Goal: Check status: Check status

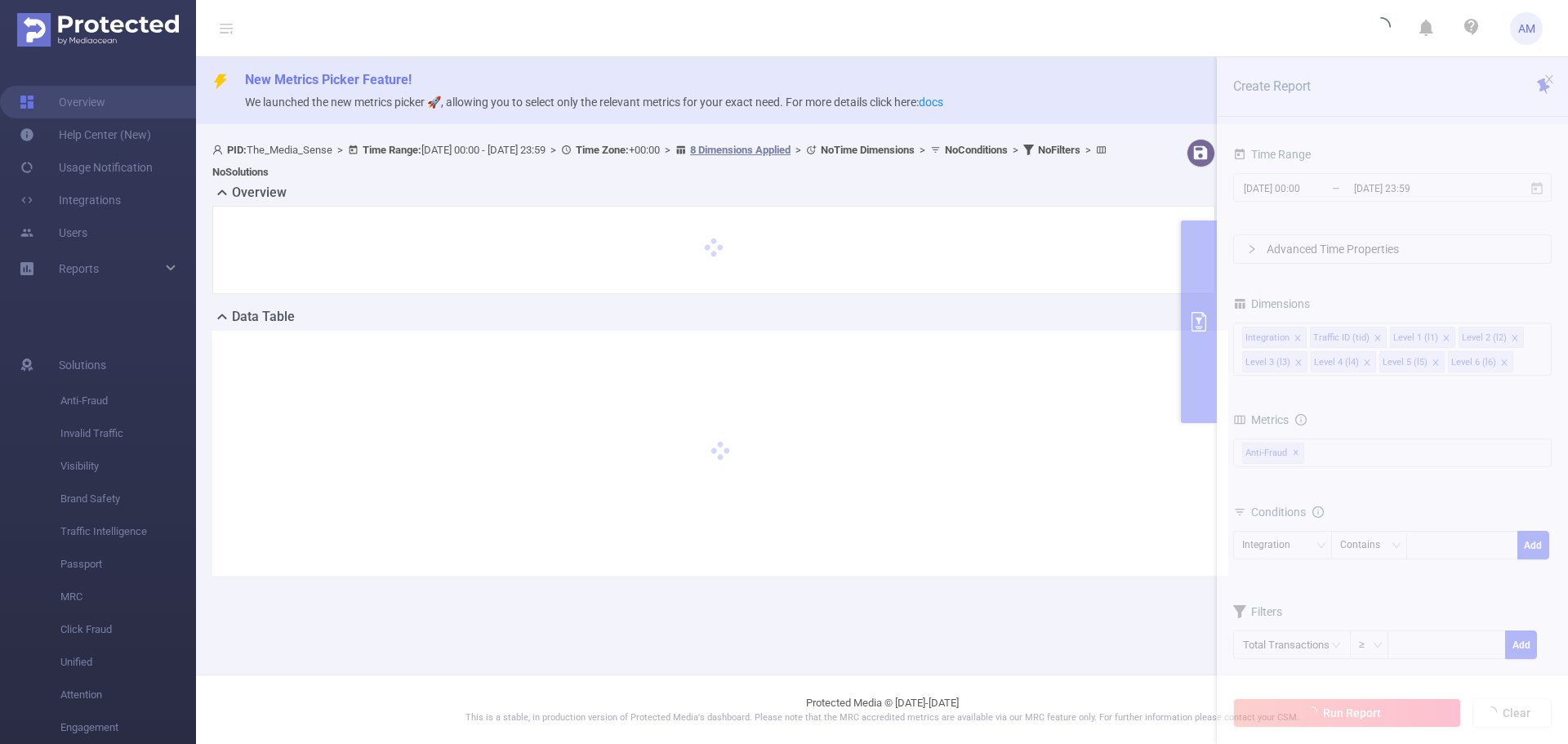
click at [1389, 193] on section "PID: The_Media_Sense > Time Range: [DATE] 00:00 - [DATE] 23:59 > Time Zone: +00…" at bounding box center [881, 371] width 1372 height 476
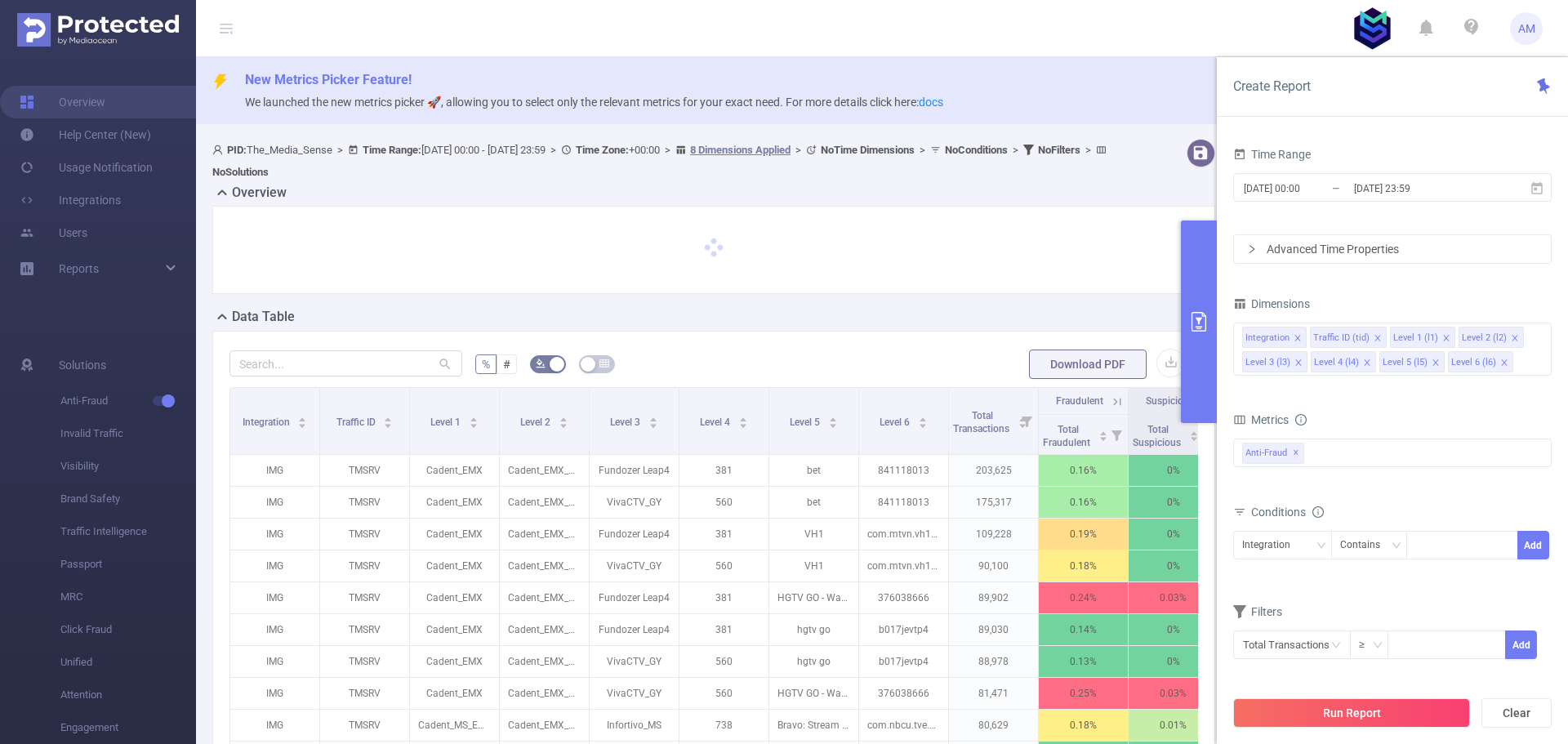
click at [1389, 193] on input "[DATE] 23:59" at bounding box center [1418, 188] width 133 height 22
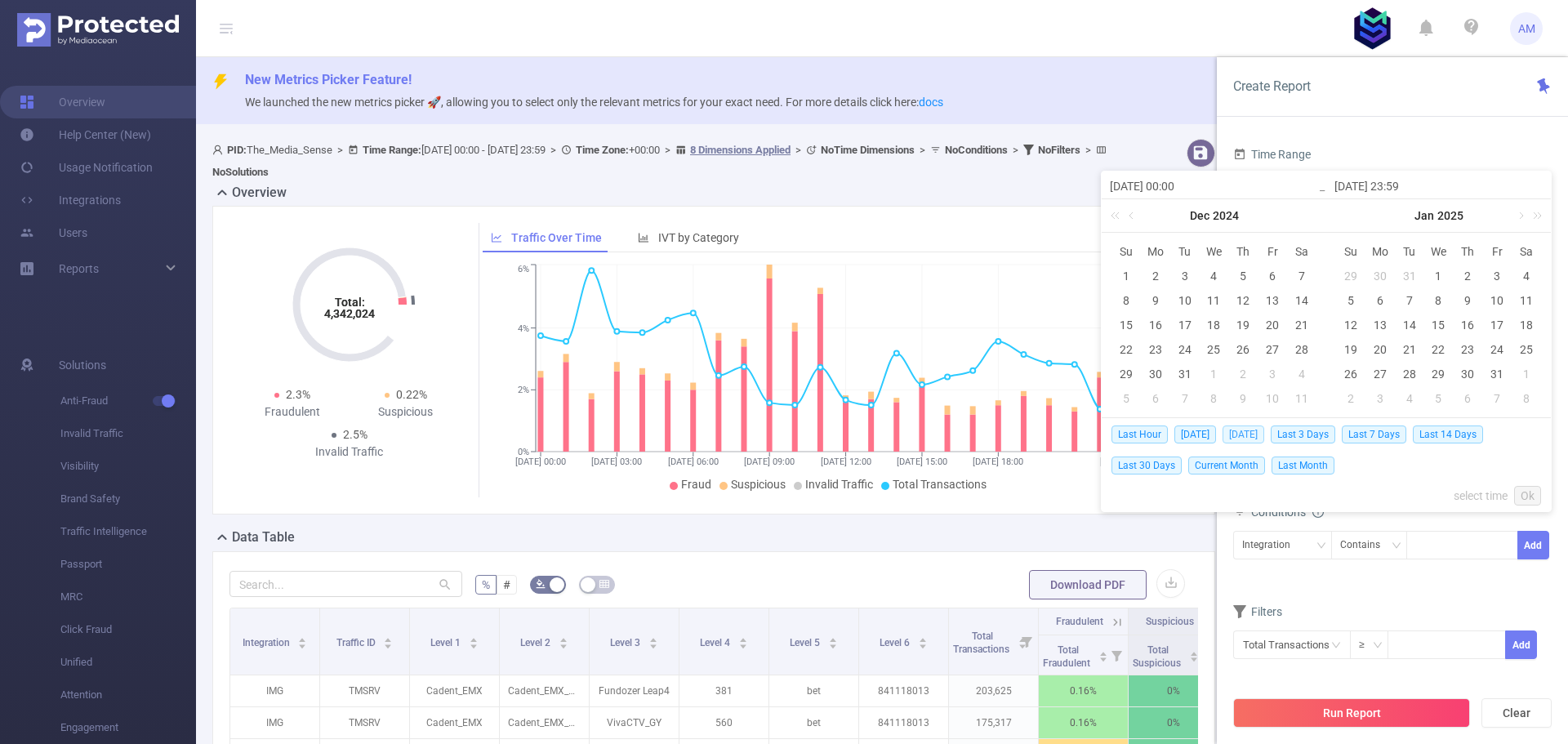
click at [1256, 433] on span "[DATE]" at bounding box center [1243, 434] width 41 height 18
type input "[DATE] 00:00"
type input "[DATE] 23:59"
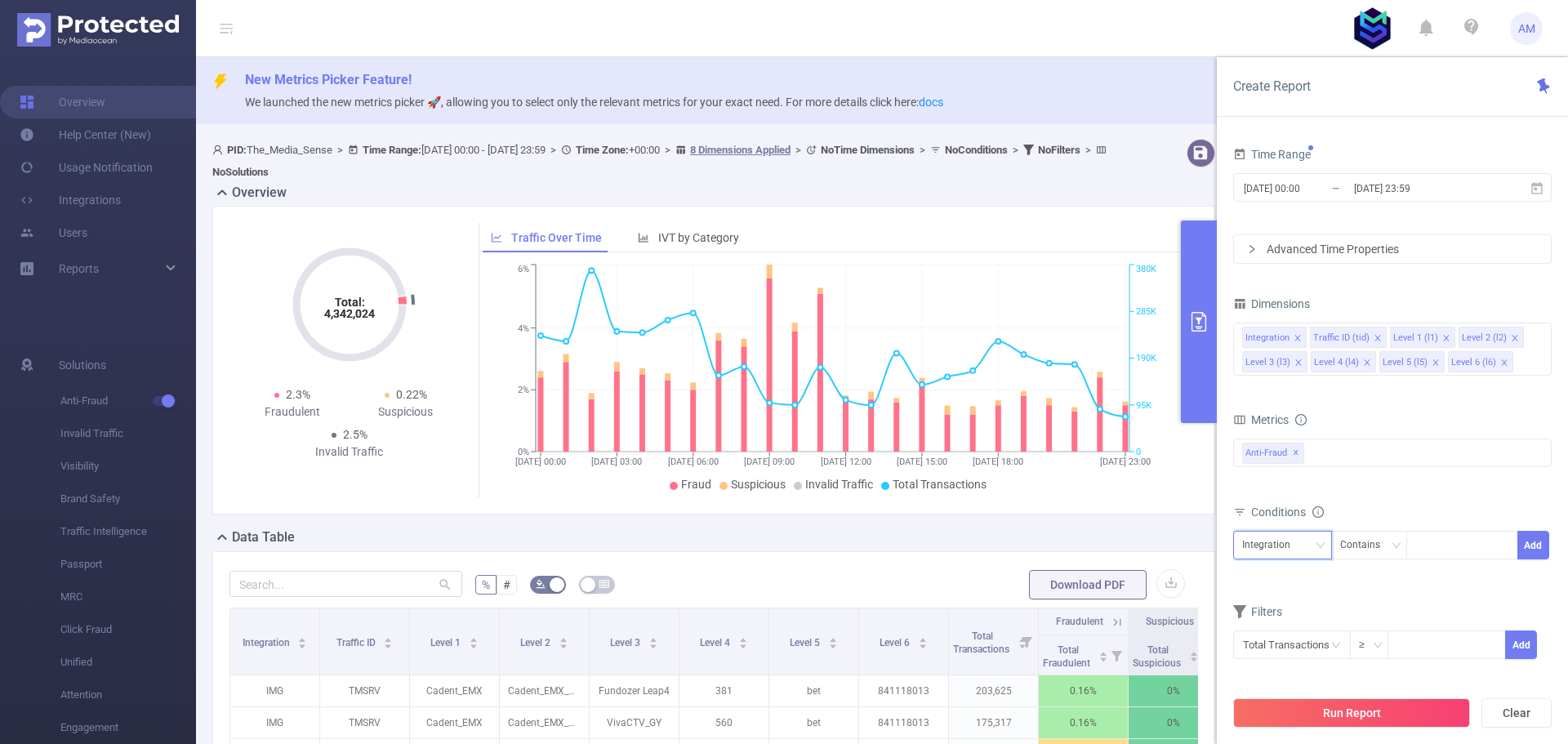
click at [1264, 541] on div "Integration" at bounding box center [1271, 544] width 60 height 27
click at [1273, 470] on li "Level 4 (l4)" at bounding box center [1282, 462] width 99 height 27
click at [1358, 529] on div "Level 4 (l4) Contains Add" at bounding box center [1392, 550] width 318 height 46
click at [1361, 536] on div "Contains" at bounding box center [1366, 544] width 51 height 27
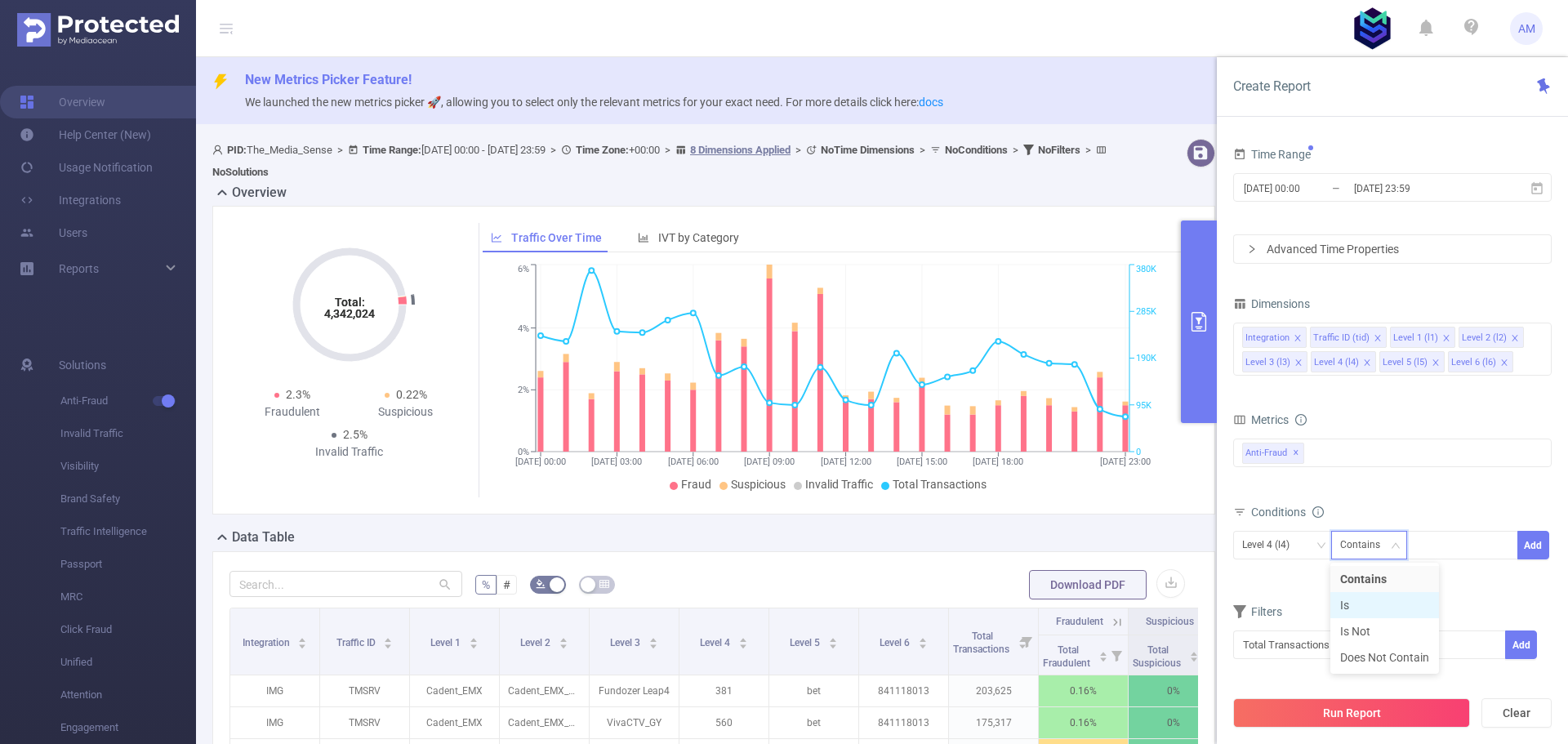
click at [1366, 601] on li "Is" at bounding box center [1384, 604] width 109 height 27
click at [1448, 548] on div at bounding box center [1462, 544] width 94 height 27
type input "1489"
click at [1540, 539] on button "Add" at bounding box center [1533, 544] width 31 height 29
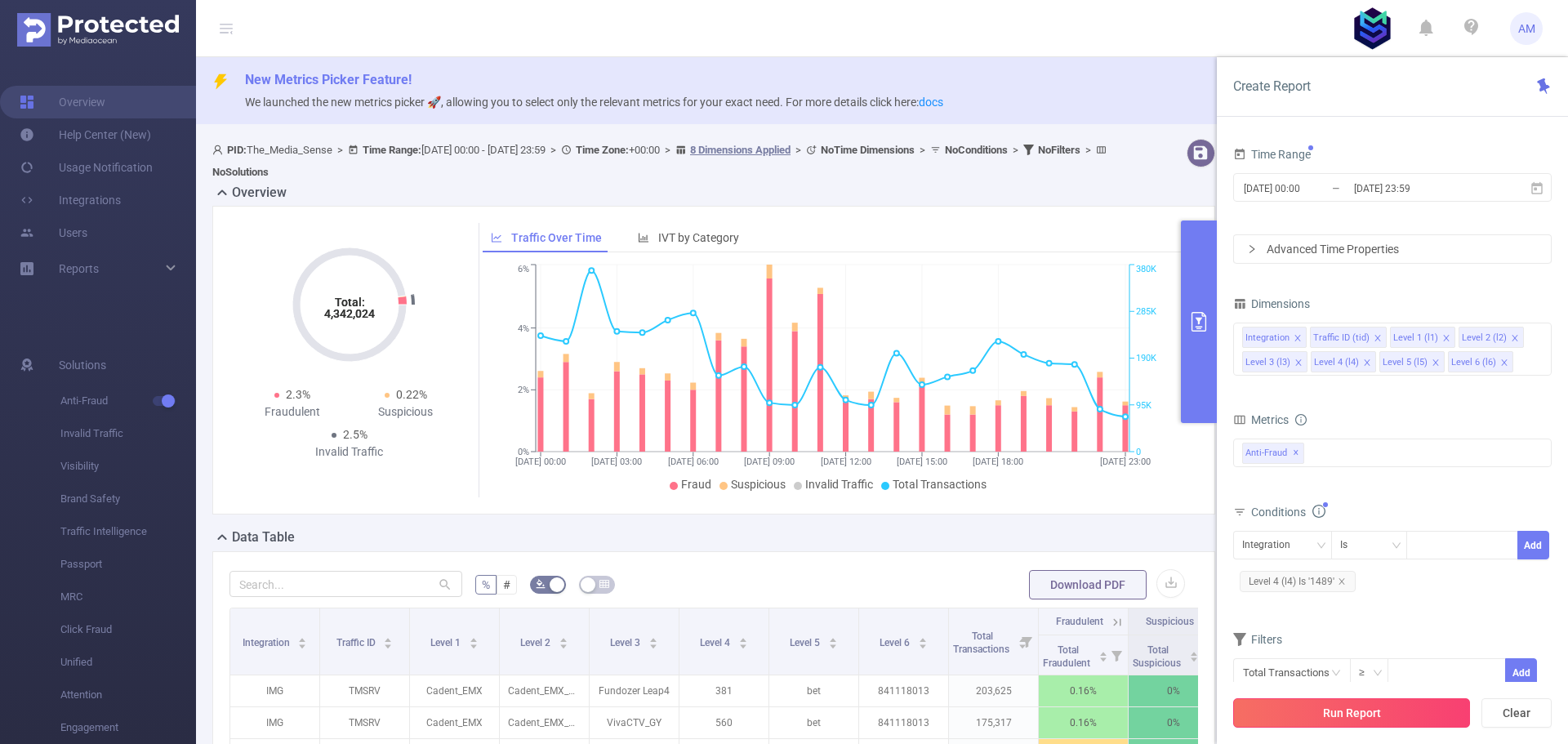
click at [1366, 715] on button "Run Report" at bounding box center [1351, 714] width 237 height 29
